Goal: Unclear

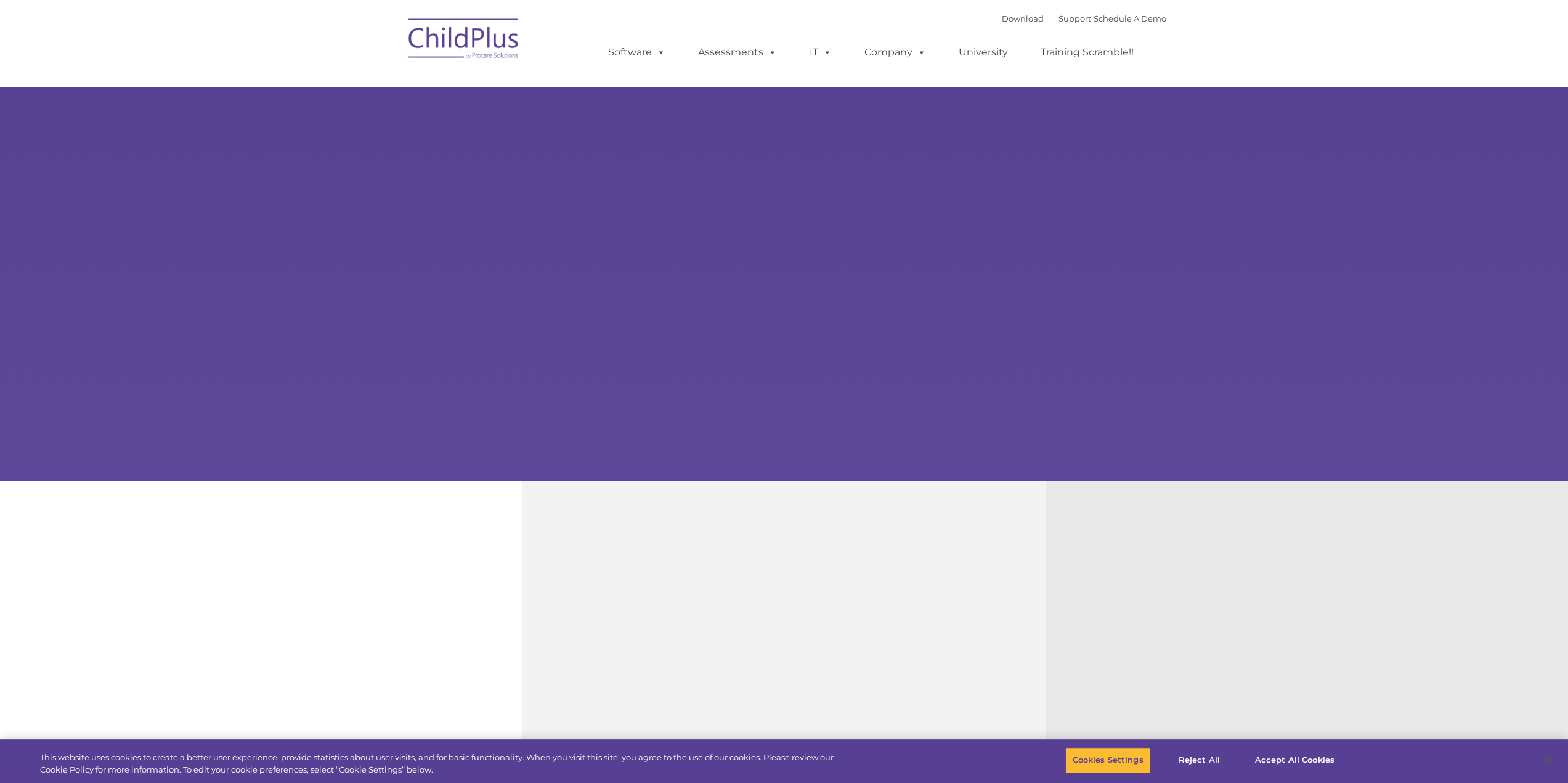
select select "MEDIUM"
click at [1278, 763] on button "Accept All Cookies" at bounding box center [1295, 760] width 93 height 26
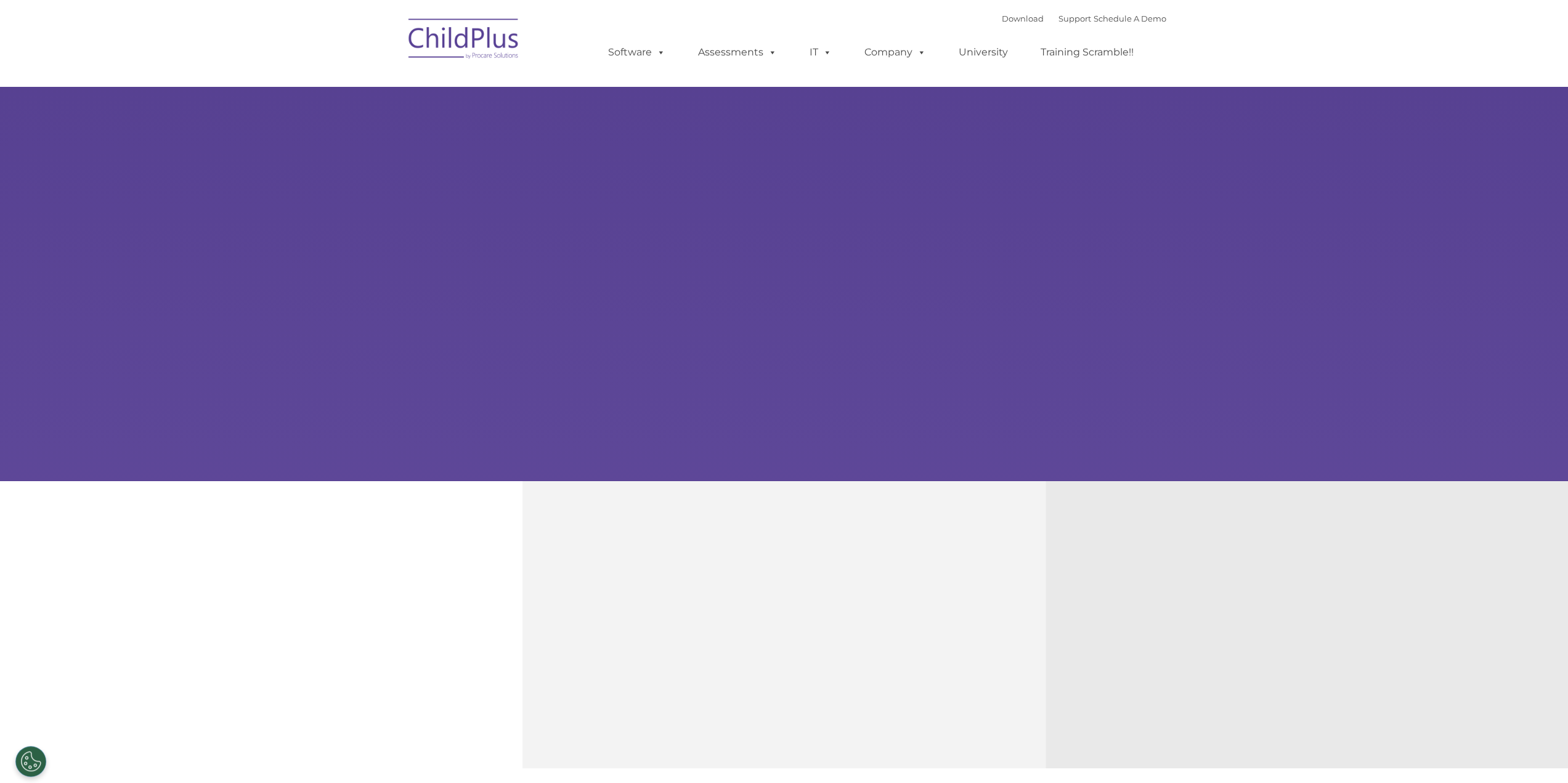
select select "MEDIUM"
